Goal: Information Seeking & Learning: Learn about a topic

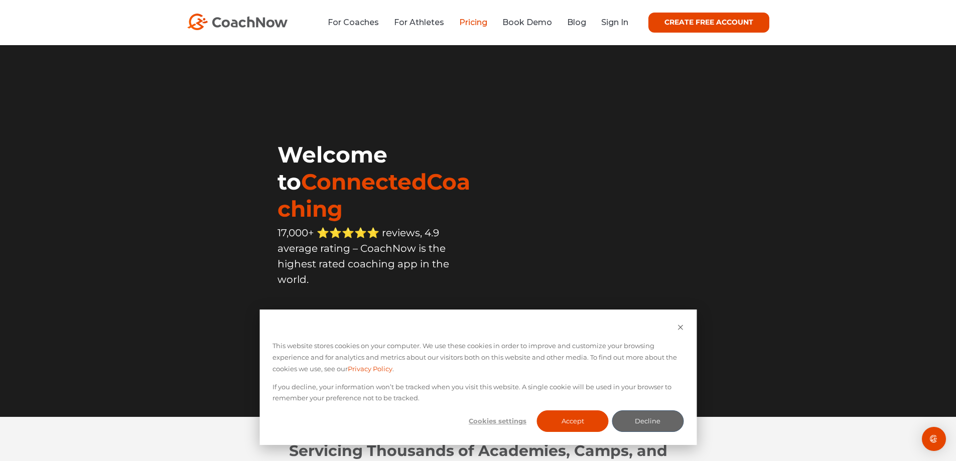
click at [469, 20] on link "Pricing" at bounding box center [473, 23] width 28 height 10
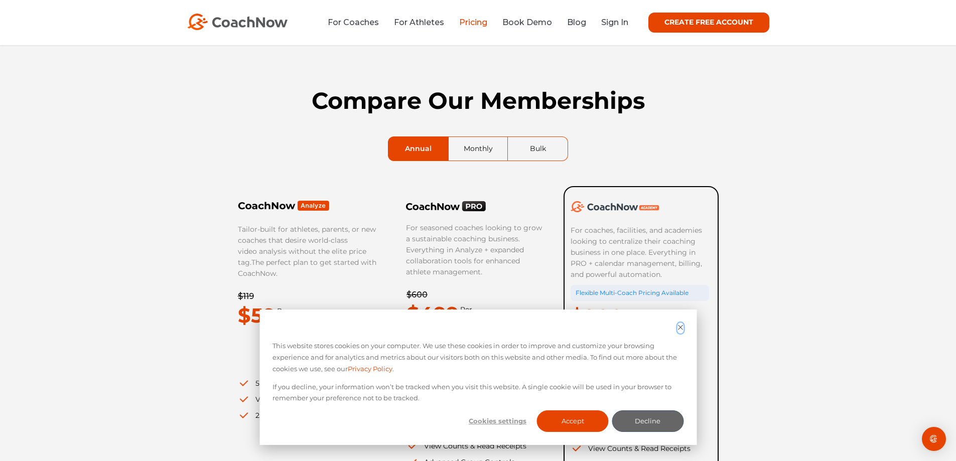
click at [678, 327] on icon "Dismiss cookie banner" at bounding box center [680, 327] width 7 height 7
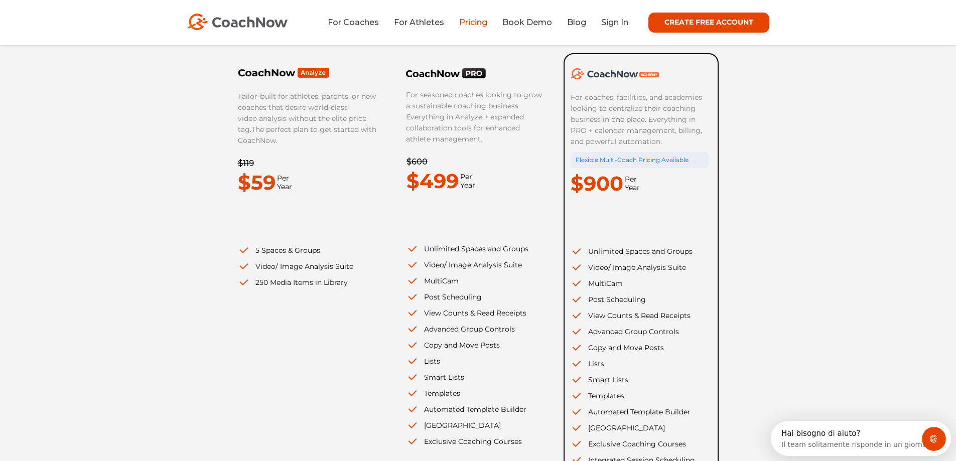
scroll to position [151, 0]
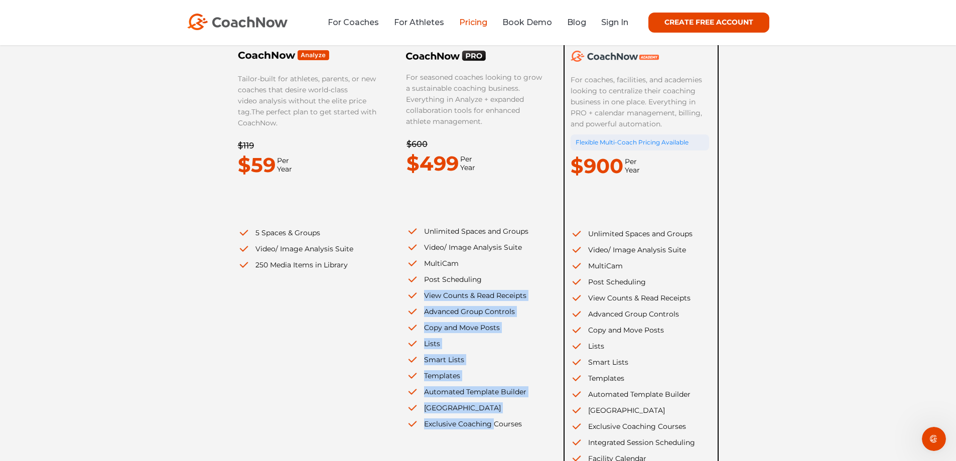
drag, startPoint x: 426, startPoint y: 301, endPoint x: 494, endPoint y: 426, distance: 142.9
click at [494, 426] on ul "Unlimited Spaces and Groups Video/ Image Analysis Suite MultiCam Post Schedulin…" at bounding box center [476, 328] width 139 height 204
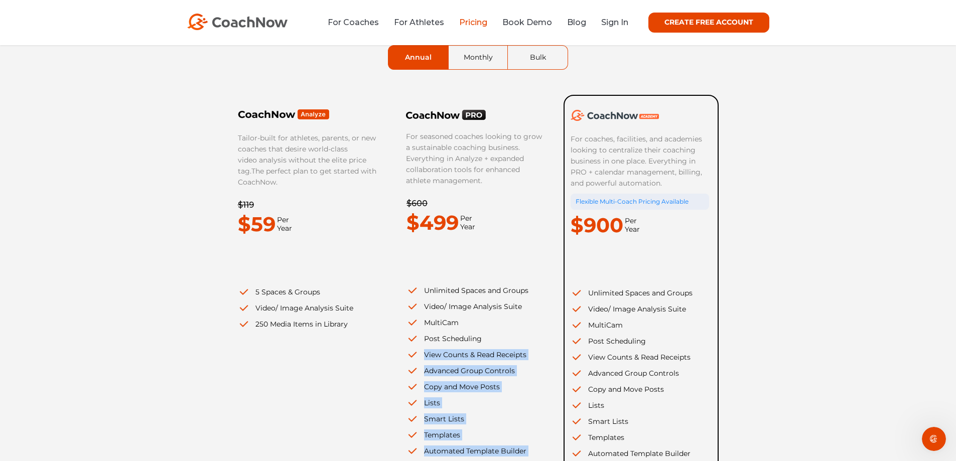
scroll to position [0, 0]
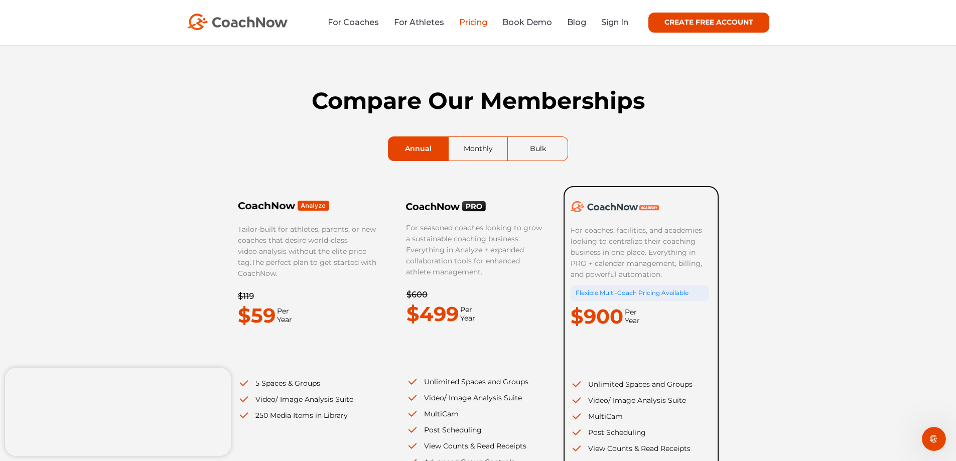
click at [835, 85] on div "Compare Our Memberships Annual Monthly Bulk Tailor-built for athletes, parents,…" at bounding box center [478, 354] width 956 height 619
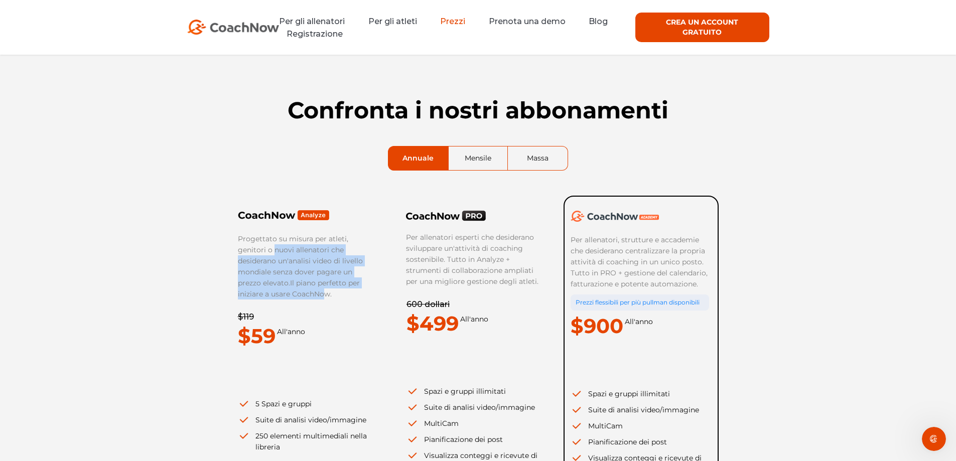
drag, startPoint x: 244, startPoint y: 250, endPoint x: 269, endPoint y: 292, distance: 48.4
click at [269, 292] on p "Progettato su misura per atleti, genitori o nuovi allenatori che desiderano un'…" at bounding box center [307, 266] width 139 height 66
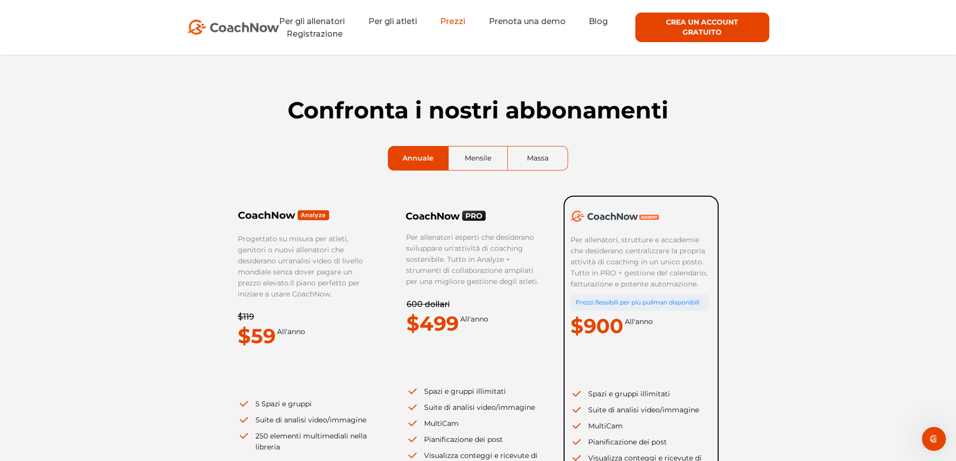
click at [230, 203] on div "Confronta i nostri abbonamenti Annuale Mensile Massa Progettato su misura per a…" at bounding box center [478, 364] width 502 height 619
